Goal: Check status: Check status

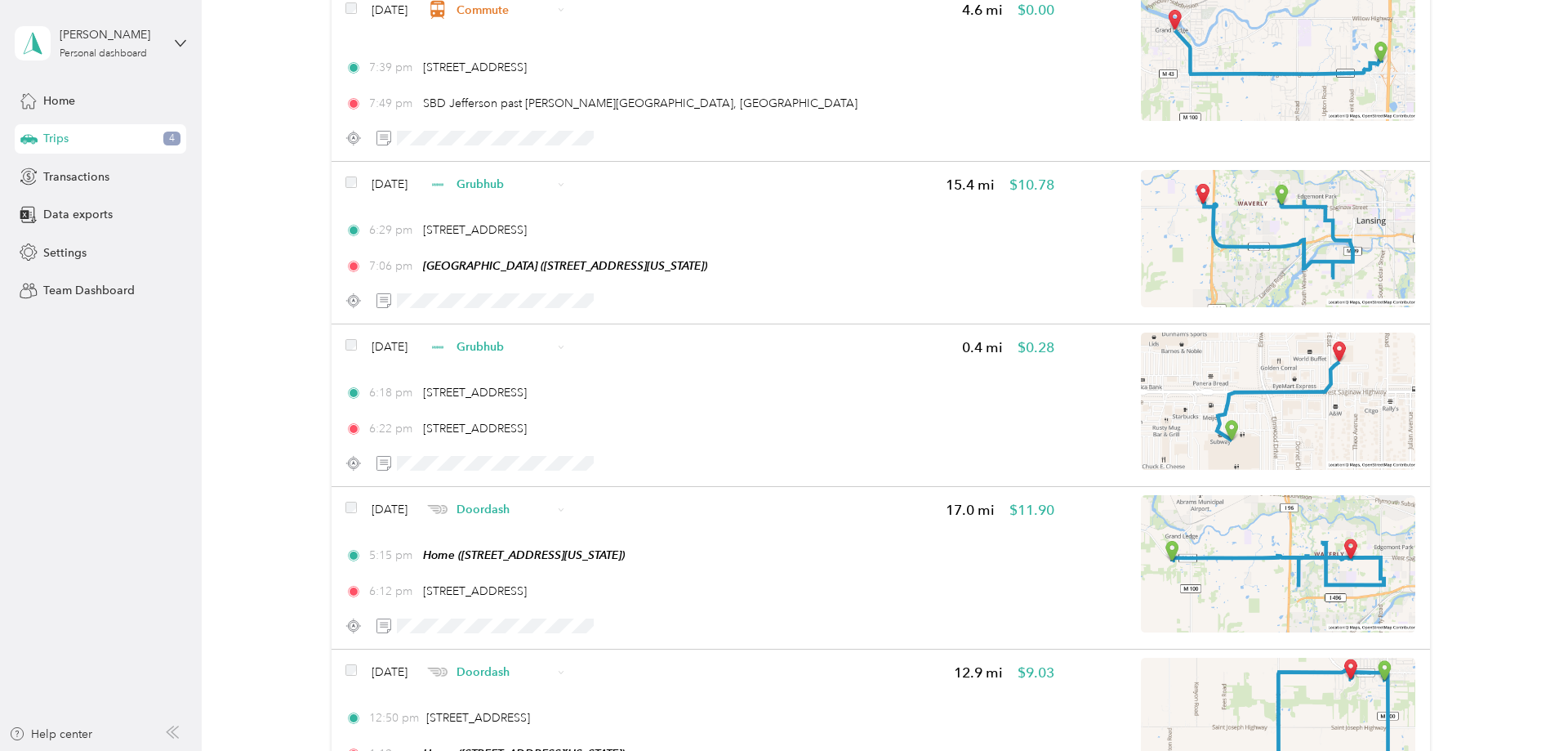
scroll to position [1742, 0]
